Goal: Navigation & Orientation: Understand site structure

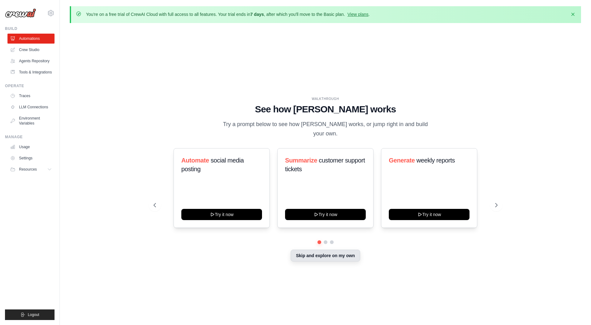
click at [329, 186] on button "Skip and explore on my own" at bounding box center [325, 256] width 69 height 12
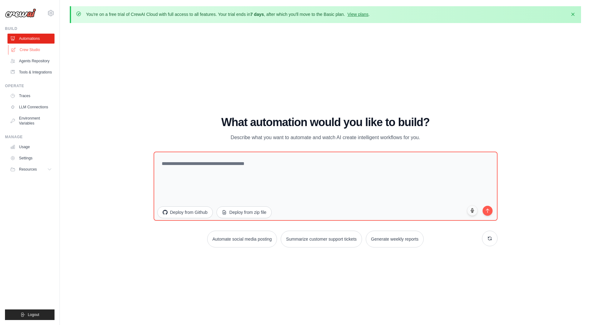
click at [28, 50] on link "Crew Studio" at bounding box center [31, 50] width 47 height 10
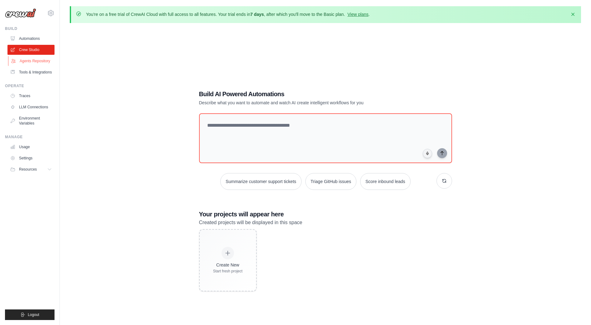
click at [28, 61] on link "Agents Repository" at bounding box center [31, 61] width 47 height 10
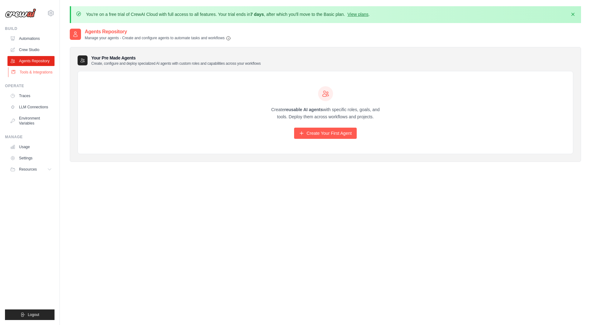
click at [29, 72] on link "Tools & Integrations" at bounding box center [31, 72] width 47 height 10
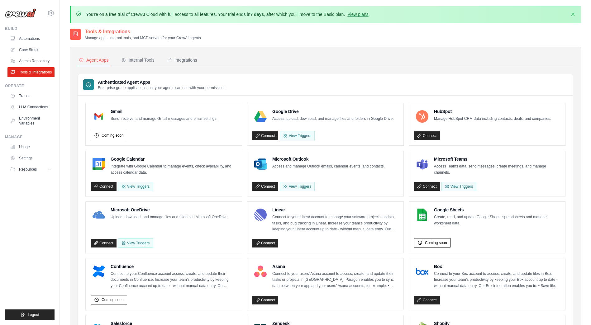
click at [287, 33] on div "Tools & Integrations Manage apps, internal tools, and MCP servers for your Crew…" at bounding box center [325, 34] width 511 height 12
click at [363, 14] on link "View plans" at bounding box center [357, 14] width 21 height 5
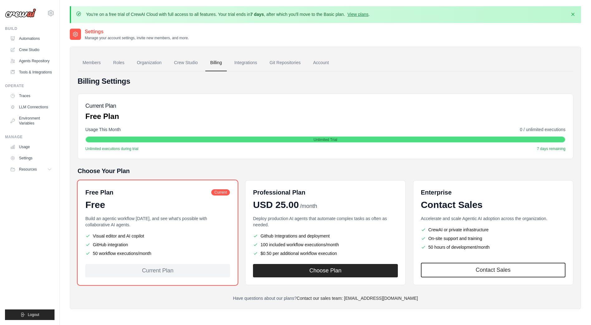
click at [308, 110] on div "Current Plan Free Plan" at bounding box center [325, 112] width 480 height 20
click at [325, 89] on div "Billing Settings Current Plan Free Plan Usage This Month 0 / unlimited executio…" at bounding box center [326, 188] width 496 height 225
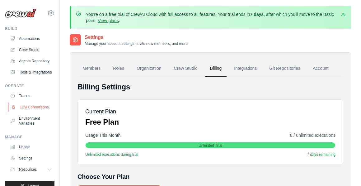
click at [25, 112] on link "LLM Connections" at bounding box center [31, 107] width 47 height 10
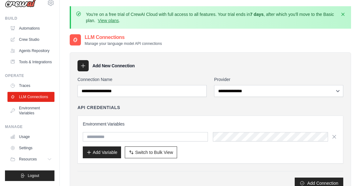
scroll to position [25, 0]
click at [31, 149] on link "Settings" at bounding box center [31, 148] width 47 height 10
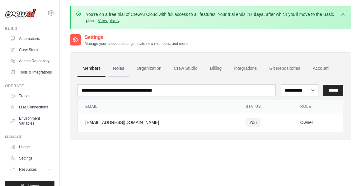
click at [114, 68] on link "Roles" at bounding box center [118, 68] width 21 height 17
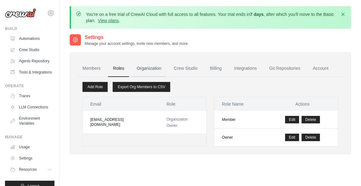
click at [158, 67] on link "Organization" at bounding box center [149, 68] width 35 height 17
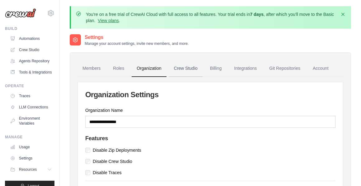
click at [182, 68] on link "Crew Studio" at bounding box center [186, 68] width 34 height 17
